Goal: Task Accomplishment & Management: Use online tool/utility

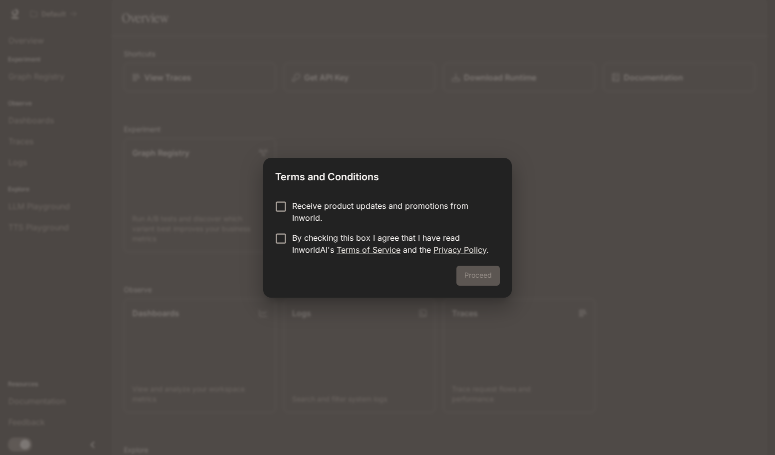
click at [310, 241] on p "By checking this box I agree that I have read InworldAI's Terms of Service and …" at bounding box center [392, 244] width 200 height 24
click at [465, 272] on button "Proceed" at bounding box center [478, 276] width 43 height 20
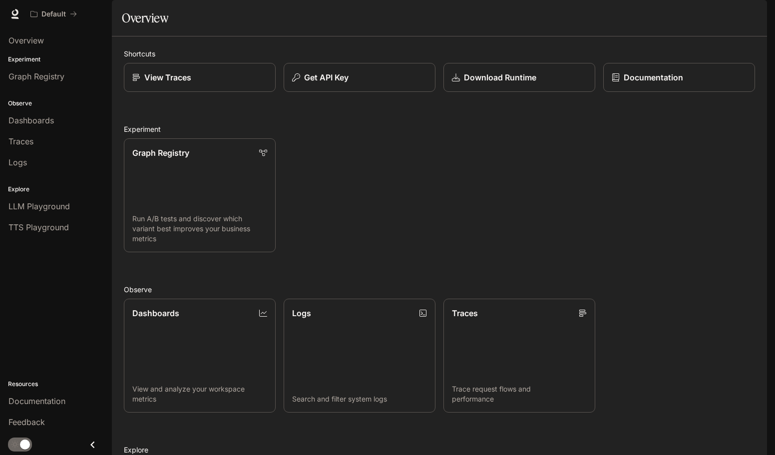
click at [45, 120] on span "Dashboards" at bounding box center [30, 120] width 45 height 12
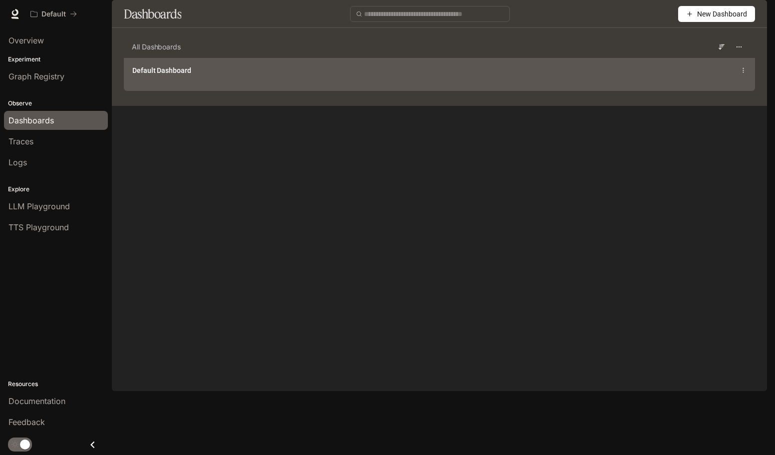
click at [169, 90] on div "Default Dashboard" at bounding box center [439, 74] width 630 height 32
